Goal: Check status: Check status

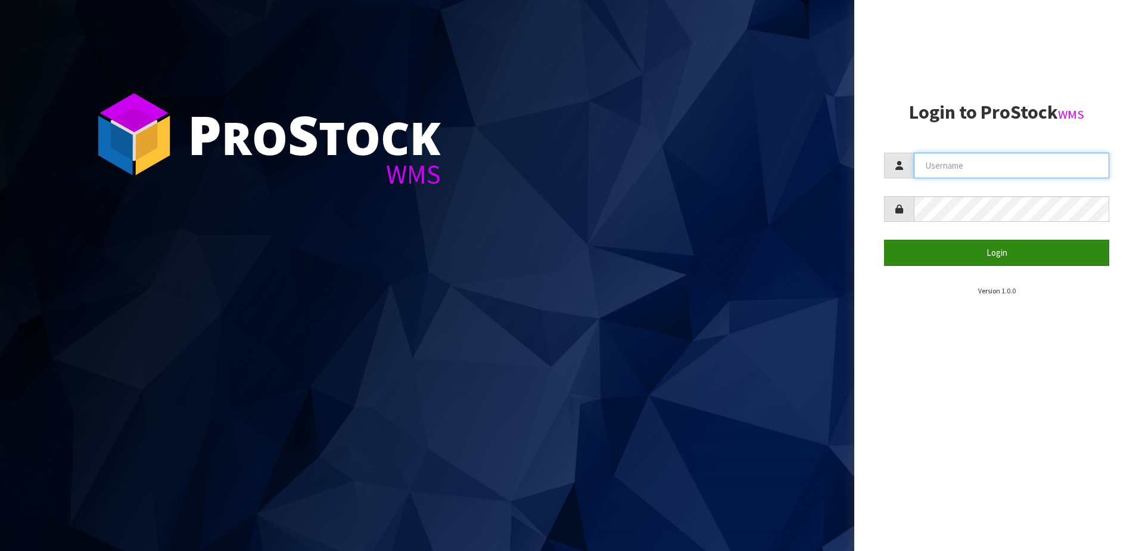
type input "NEOGEN"
click at [712, 257] on button "Login" at bounding box center [996, 253] width 225 height 26
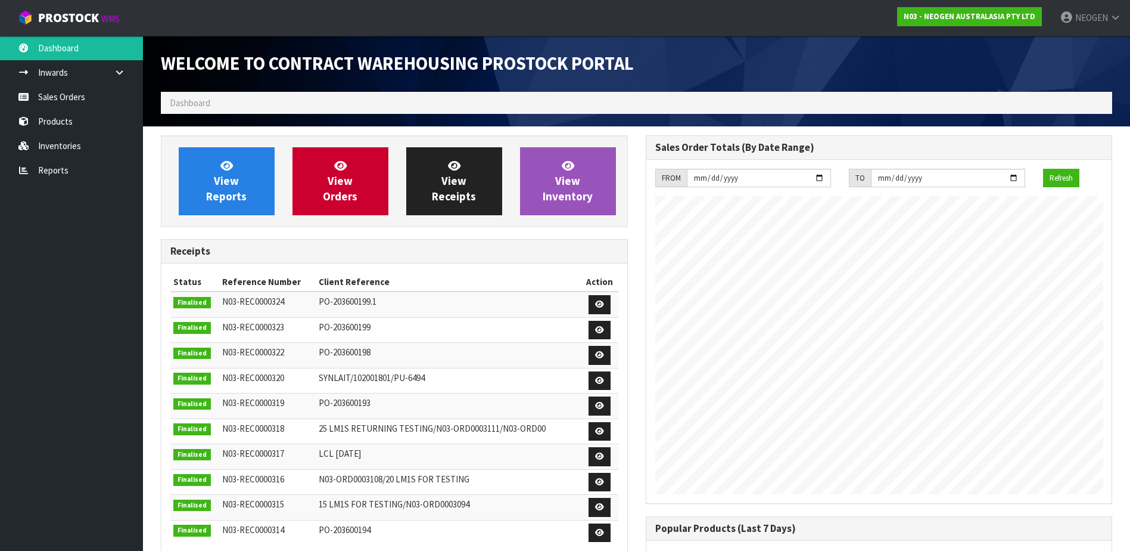
scroll to position [661, 484]
click at [48, 100] on link "Sales Orders" at bounding box center [71, 97] width 143 height 24
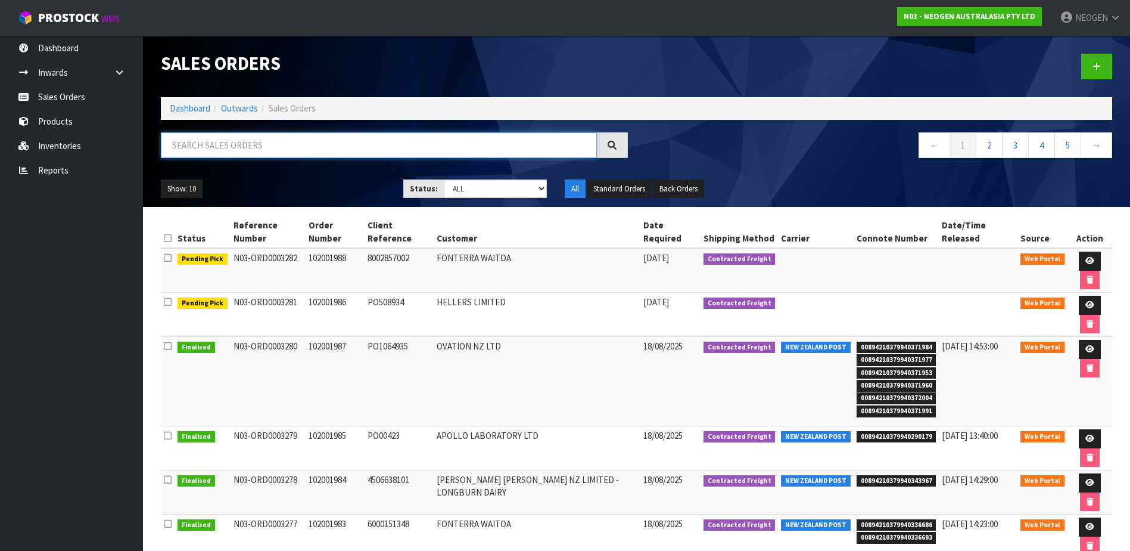
paste input "102001975"
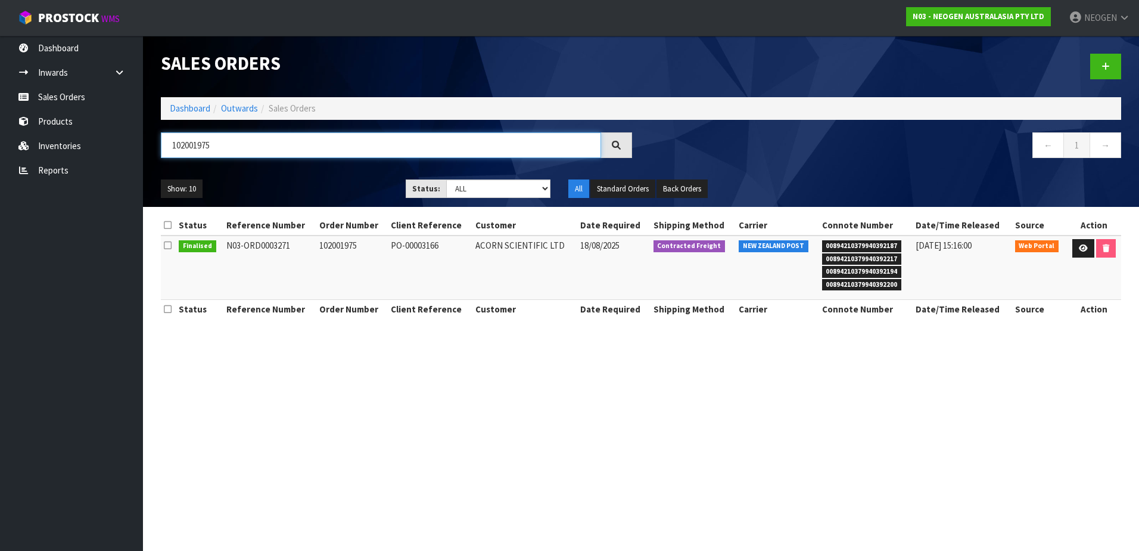
type input "102001975"
click at [712, 248] on icon at bounding box center [1083, 248] width 9 height 8
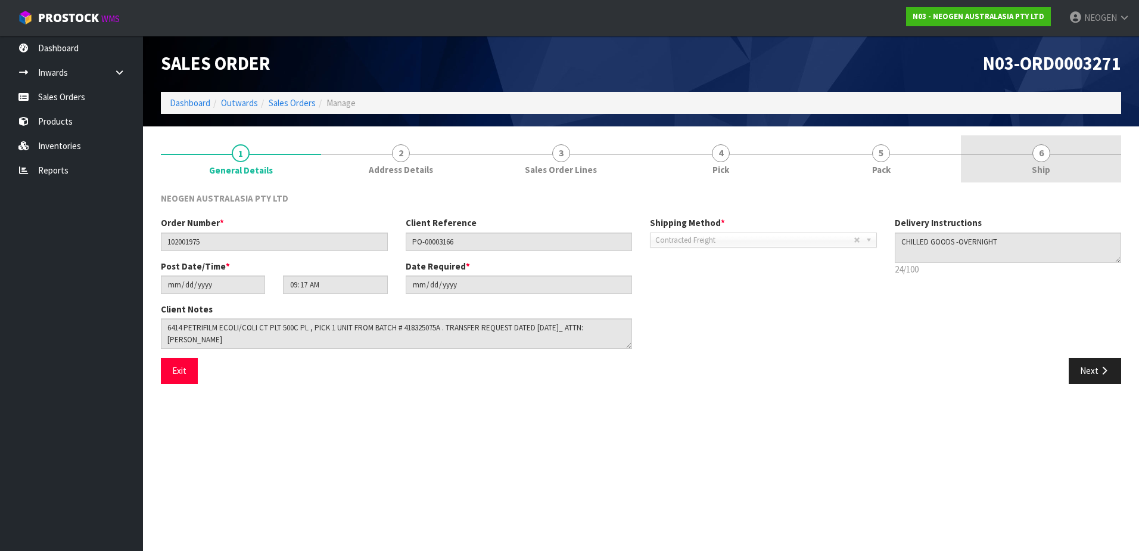
click at [712, 150] on span "6" at bounding box center [1042, 153] width 18 height 18
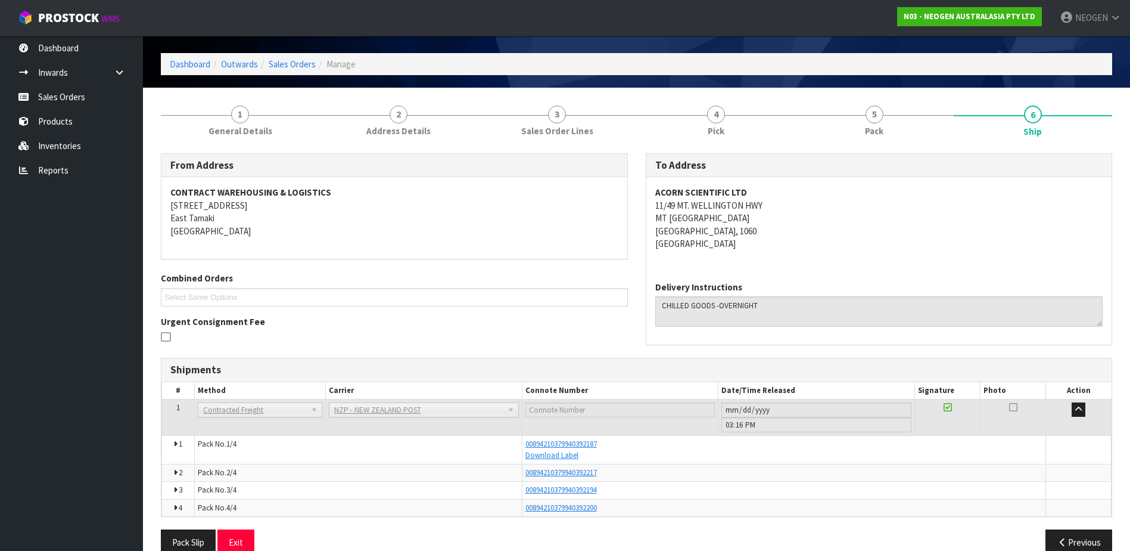
scroll to position [61, 0]
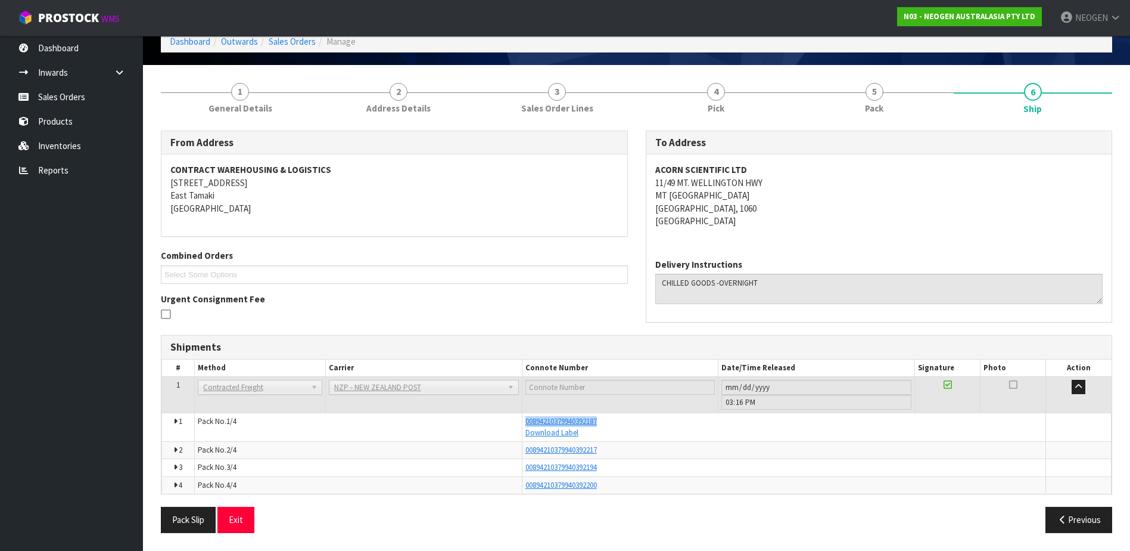
drag, startPoint x: 604, startPoint y: 419, endPoint x: 514, endPoint y: 424, distance: 90.1
click at [514, 321] on tr "1 Pack No. 1/4 00894210379940392187 Download Label Glass Charge 0.110160 m 3 13…" at bounding box center [637, 427] width 950 height 29
copy tr "00894210379940392187"
